Goal: Task Accomplishment & Management: Manage account settings

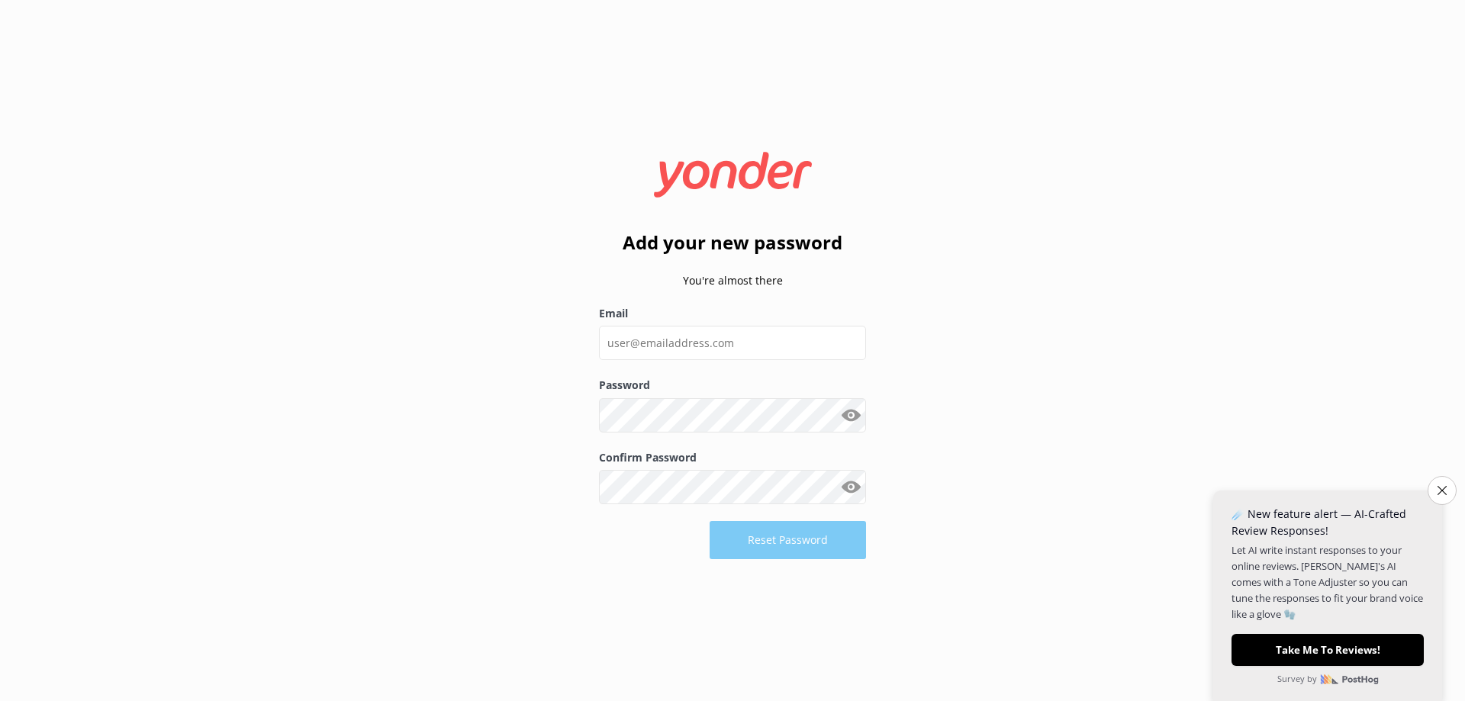
type input "[EMAIL_ADDRESS][DOMAIN_NAME]"
click at [796, 539] on button "Reset Password" at bounding box center [787, 541] width 156 height 38
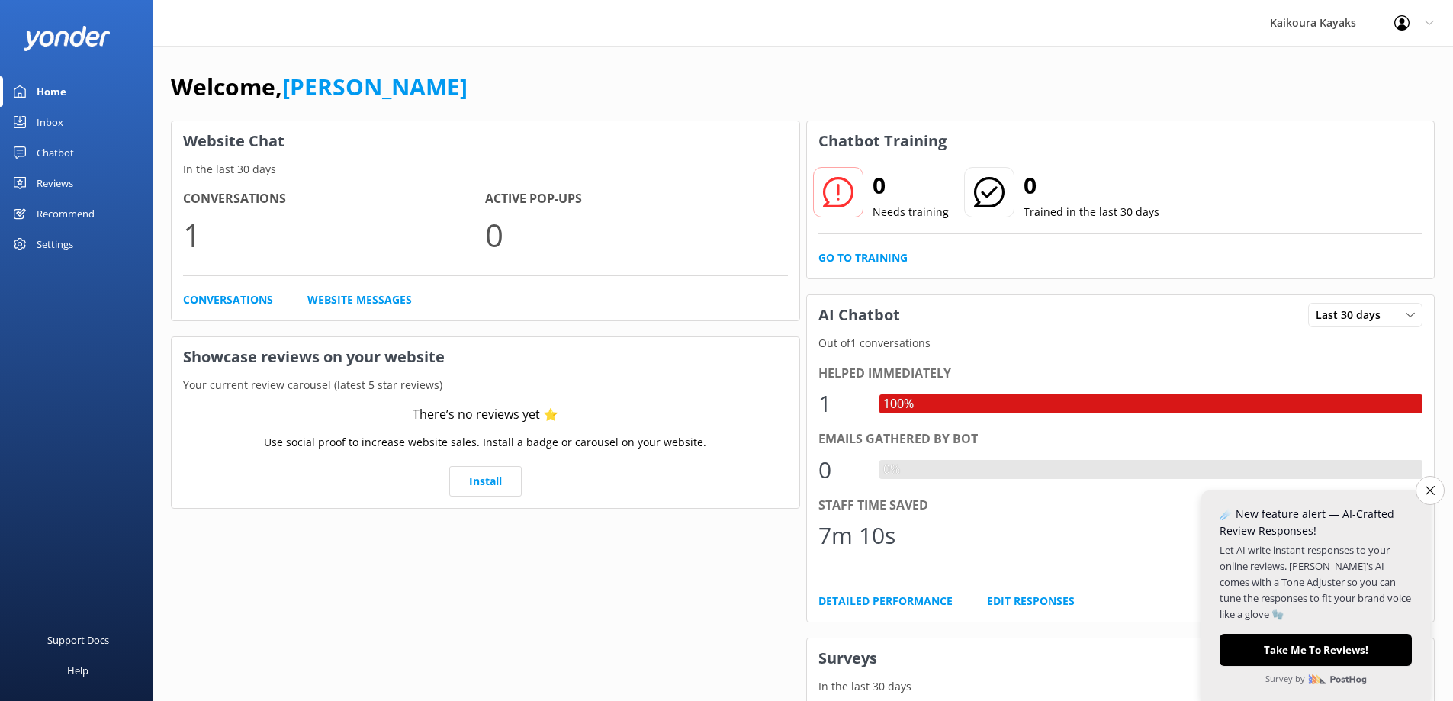
click at [51, 120] on div "Inbox" at bounding box center [50, 122] width 27 height 31
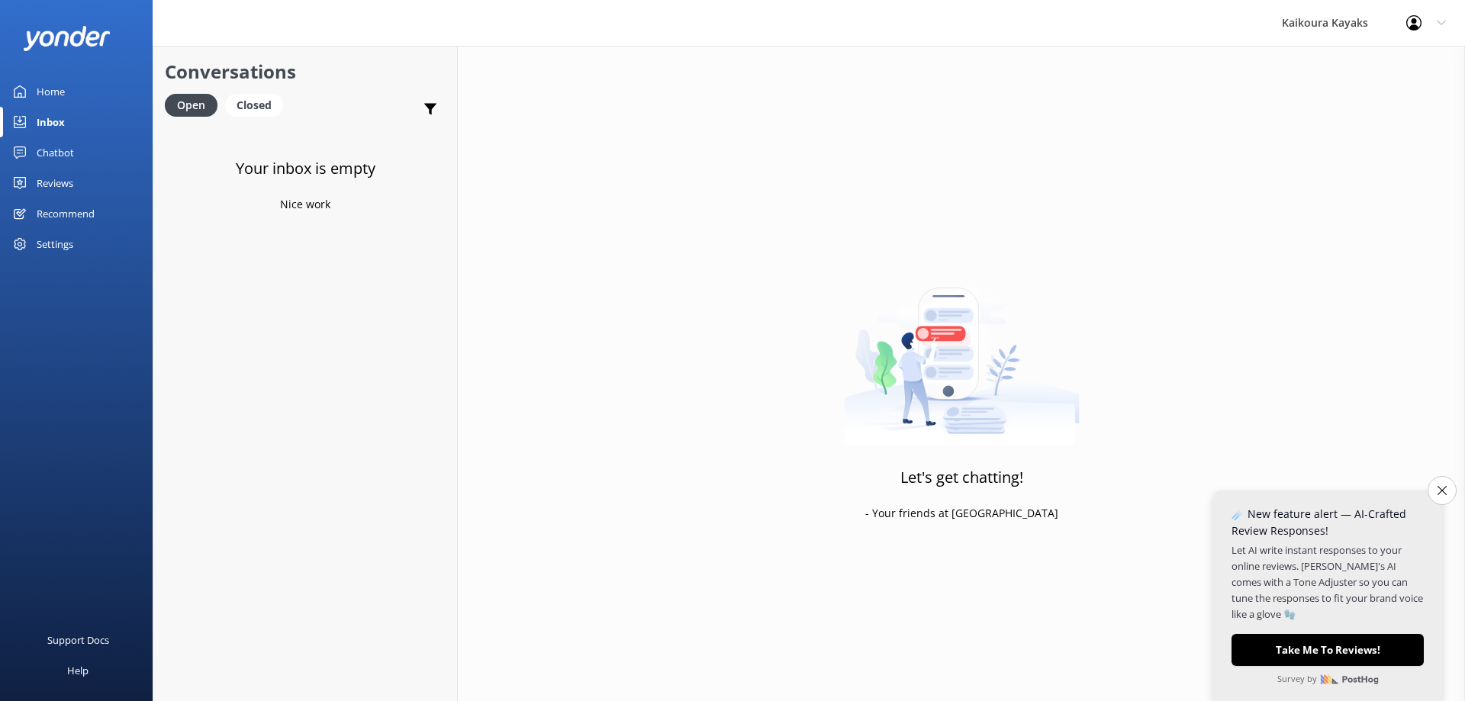
click at [50, 186] on div "Reviews" at bounding box center [55, 183] width 37 height 31
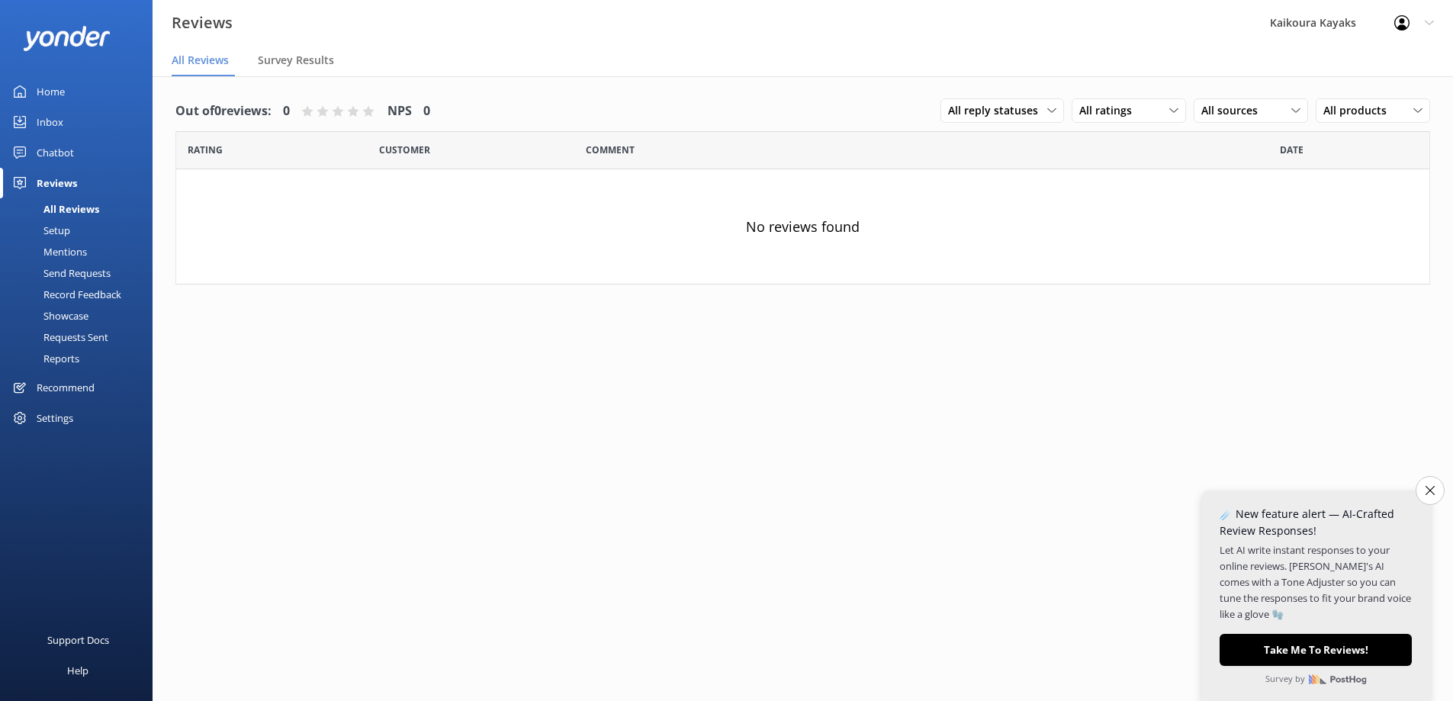
click at [57, 417] on div "Settings" at bounding box center [55, 418] width 37 height 31
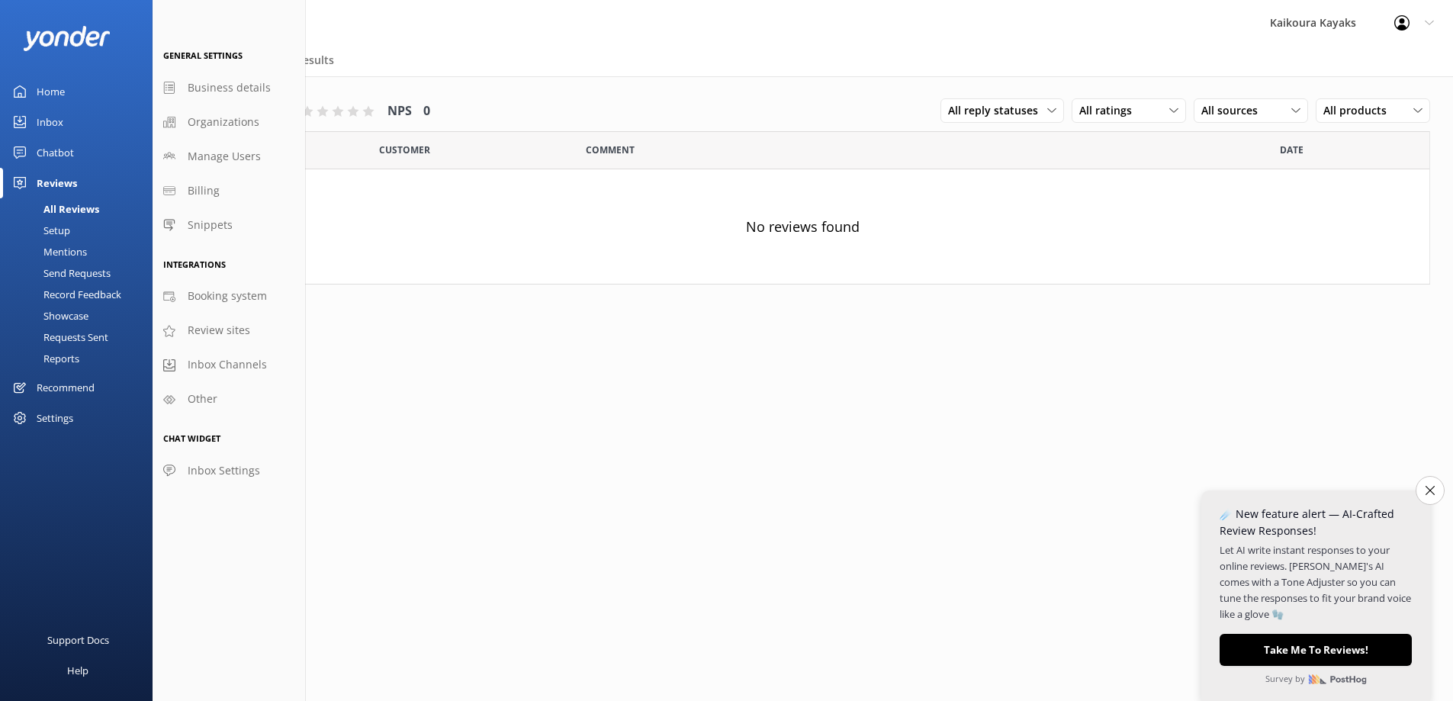
click at [432, 428] on div "Out of 0 reviews: 0 NPS 0 All reply statuses All reply statuses Needs a reply D…" at bounding box center [803, 403] width 1301 height 655
